Goal: Task Accomplishment & Management: Manage account settings

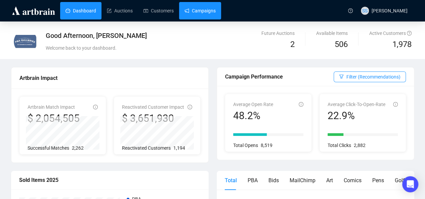
click at [189, 12] on link "Campaigns" at bounding box center [199, 10] width 31 height 17
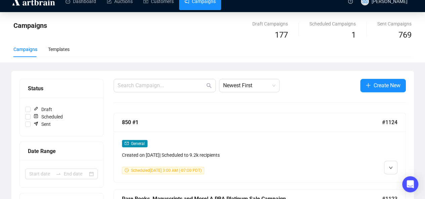
scroll to position [67, 0]
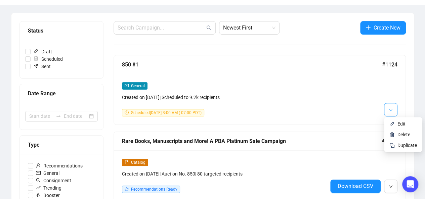
click at [391, 106] on span "button" at bounding box center [390, 109] width 4 height 8
click at [400, 124] on span "Edit" at bounding box center [401, 123] width 8 height 5
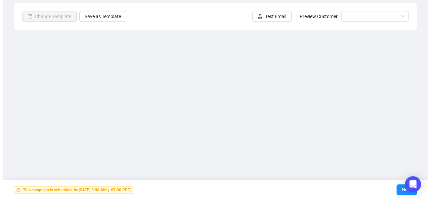
scroll to position [50, 0]
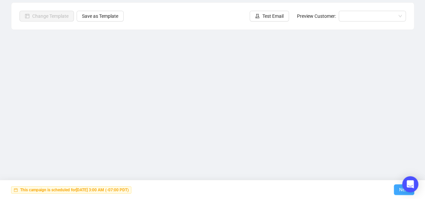
click at [399, 193] on span "Next" at bounding box center [404, 189] width 10 height 19
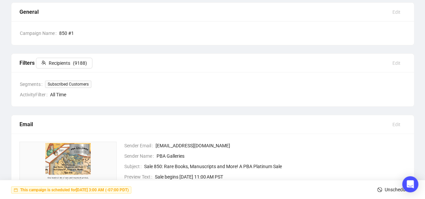
click at [391, 189] on span "Unschedule" at bounding box center [396, 189] width 24 height 19
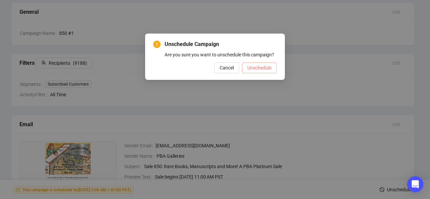
click at [262, 70] on span "Unschedule" at bounding box center [259, 67] width 24 height 7
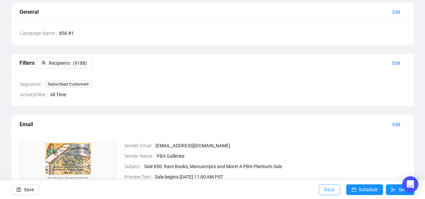
click at [327, 193] on span "Back" at bounding box center [329, 189] width 10 height 19
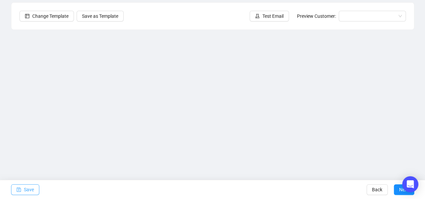
click at [22, 190] on button "Save" at bounding box center [25, 189] width 28 height 11
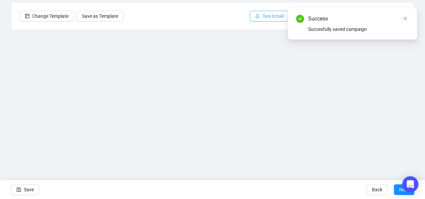
click at [262, 14] on button "Test Email" at bounding box center [268, 16] width 39 height 11
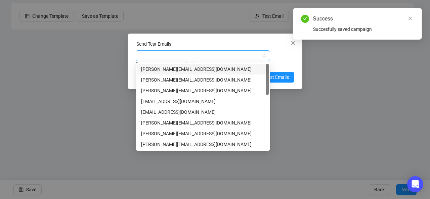
click at [230, 53] on div at bounding box center [199, 55] width 125 height 9
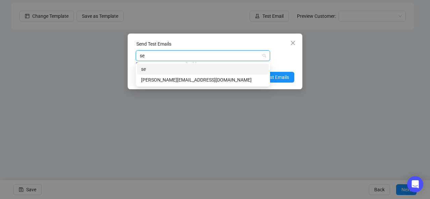
type input "sea"
click at [206, 78] on div "[PERSON_NAME][EMAIL_ADDRESS][DOMAIN_NAME]" at bounding box center [203, 79] width 124 height 7
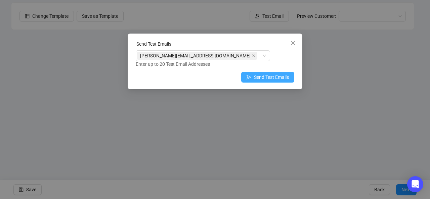
click at [274, 77] on span "Send Test Emails" at bounding box center [271, 77] width 35 height 7
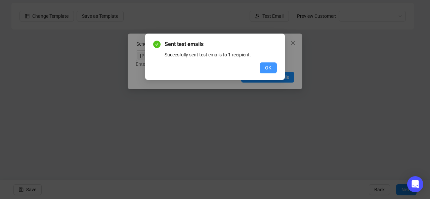
click at [270, 68] on span "OK" at bounding box center [268, 67] width 6 height 7
